Goal: Transaction & Acquisition: Purchase product/service

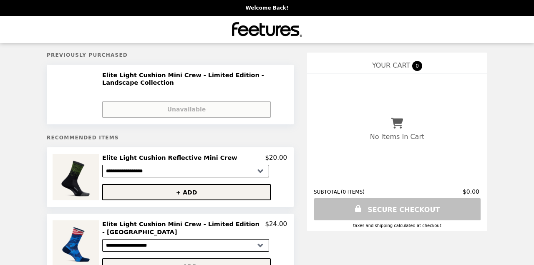
select select "**********"
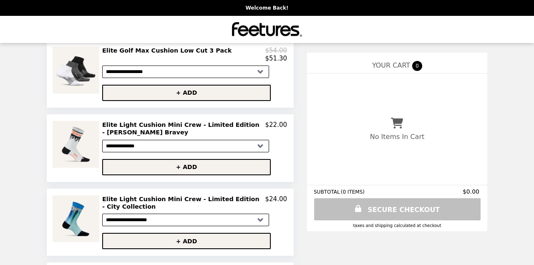
scroll to position [326, 0]
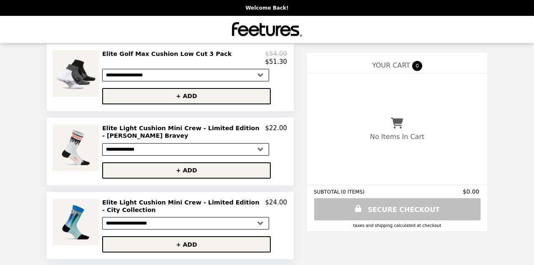
select select "**********"
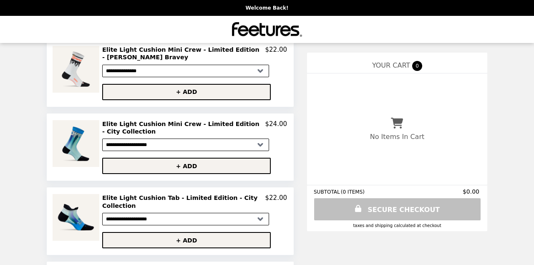
scroll to position [408, 0]
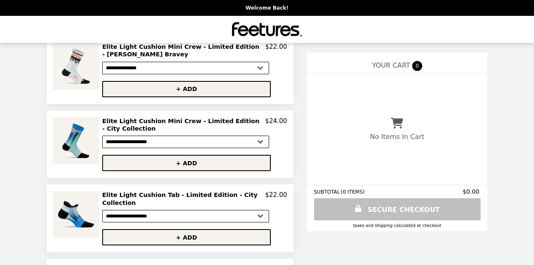
select select "**********"
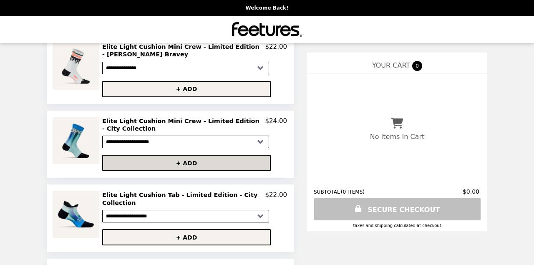
click at [183, 156] on button "+ ADD" at bounding box center [186, 163] width 169 height 16
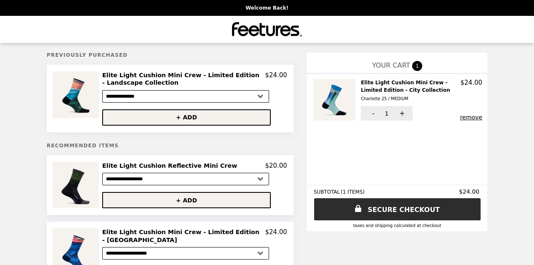
scroll to position [0, 0]
click at [391, 211] on link "SECURE CHECKOUT" at bounding box center [397, 209] width 168 height 22
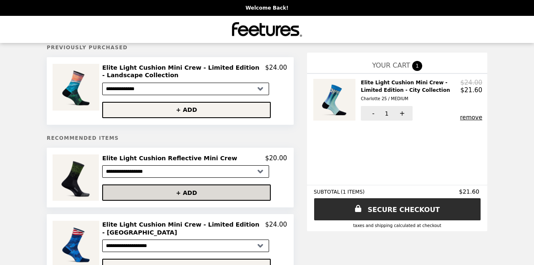
scroll to position [8, 0]
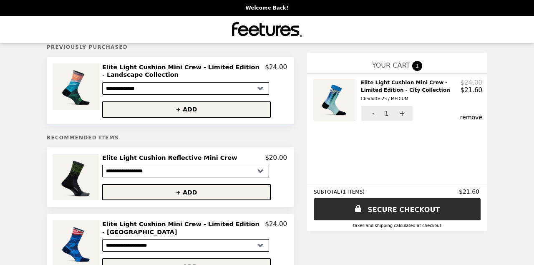
select select "**********"
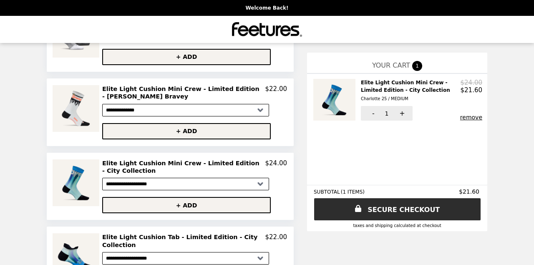
scroll to position [365, 0]
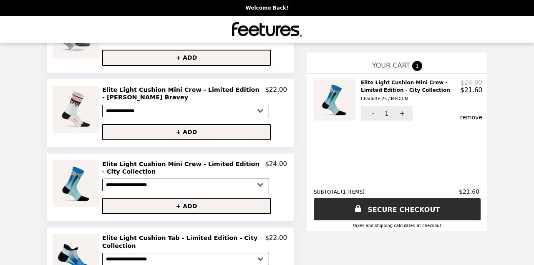
click at [186, 160] on h2 "Elite Light Cushion Mini Crew - Limited Edition - City Collection" at bounding box center [183, 167] width 163 height 15
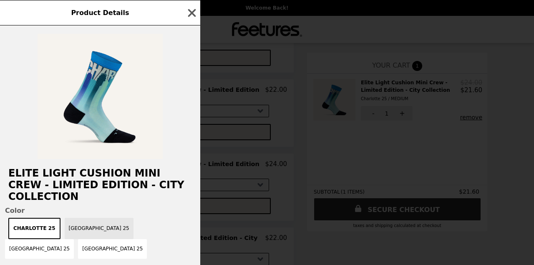
click at [90, 218] on button "[GEOGRAPHIC_DATA] 25" at bounding box center [99, 228] width 69 height 21
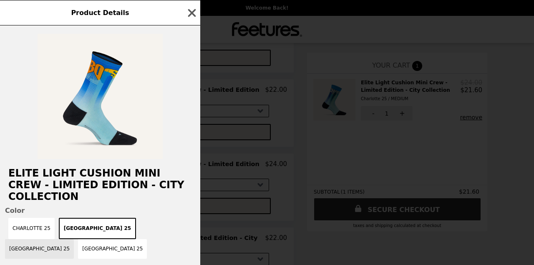
click at [74, 239] on button "[GEOGRAPHIC_DATA] 25" at bounding box center [39, 249] width 69 height 20
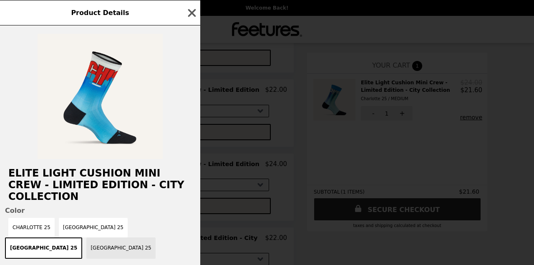
click at [155, 237] on button "[GEOGRAPHIC_DATA] 25" at bounding box center [120, 247] width 69 height 21
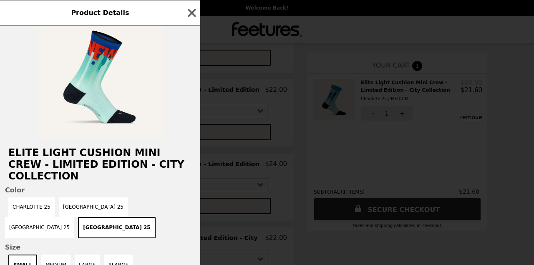
scroll to position [23, 0]
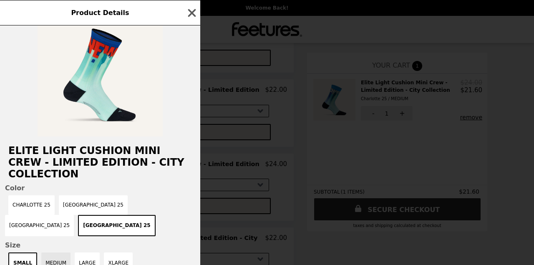
click at [53, 252] on button "MEDIUM" at bounding box center [55, 262] width 29 height 21
click at [38, 195] on button "Charlotte 25" at bounding box center [31, 205] width 46 height 20
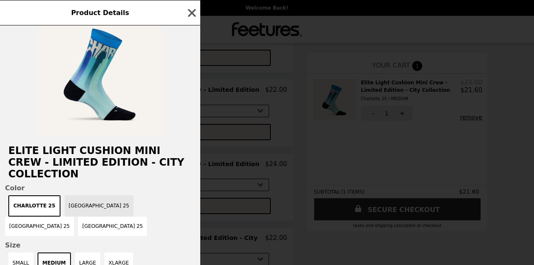
click at [77, 195] on button "[GEOGRAPHIC_DATA] 25" at bounding box center [99, 205] width 69 height 21
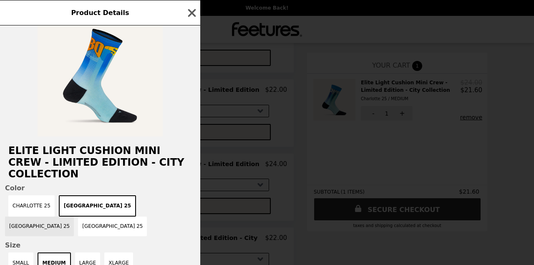
click at [74, 216] on button "[GEOGRAPHIC_DATA] 25" at bounding box center [39, 226] width 69 height 20
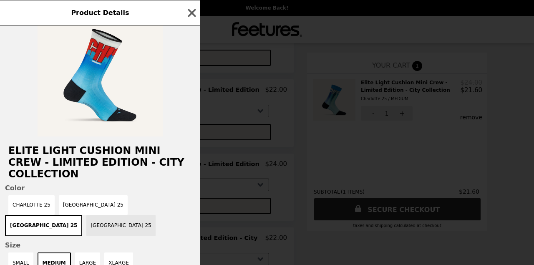
click at [155, 215] on button "[GEOGRAPHIC_DATA] 25" at bounding box center [120, 225] width 69 height 21
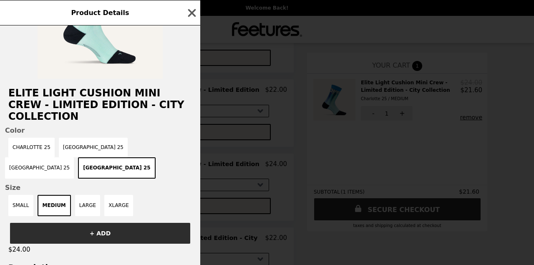
scroll to position [14, 0]
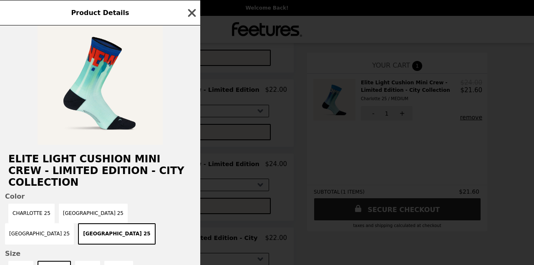
click at [194, 11] on icon "button" at bounding box center [192, 13] width 8 height 8
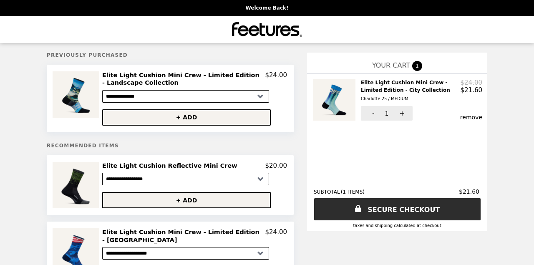
scroll to position [0, 0]
